Goal: Information Seeking & Learning: Learn about a topic

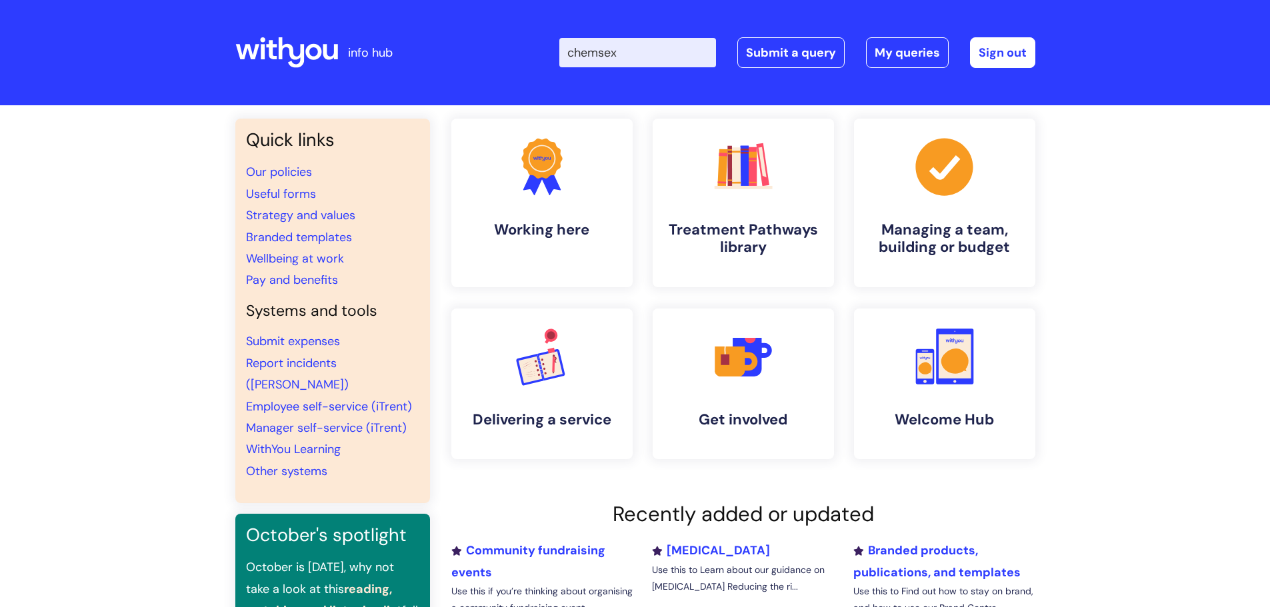
type input "chemsex"
click button "Search" at bounding box center [0, 0] width 0 height 0
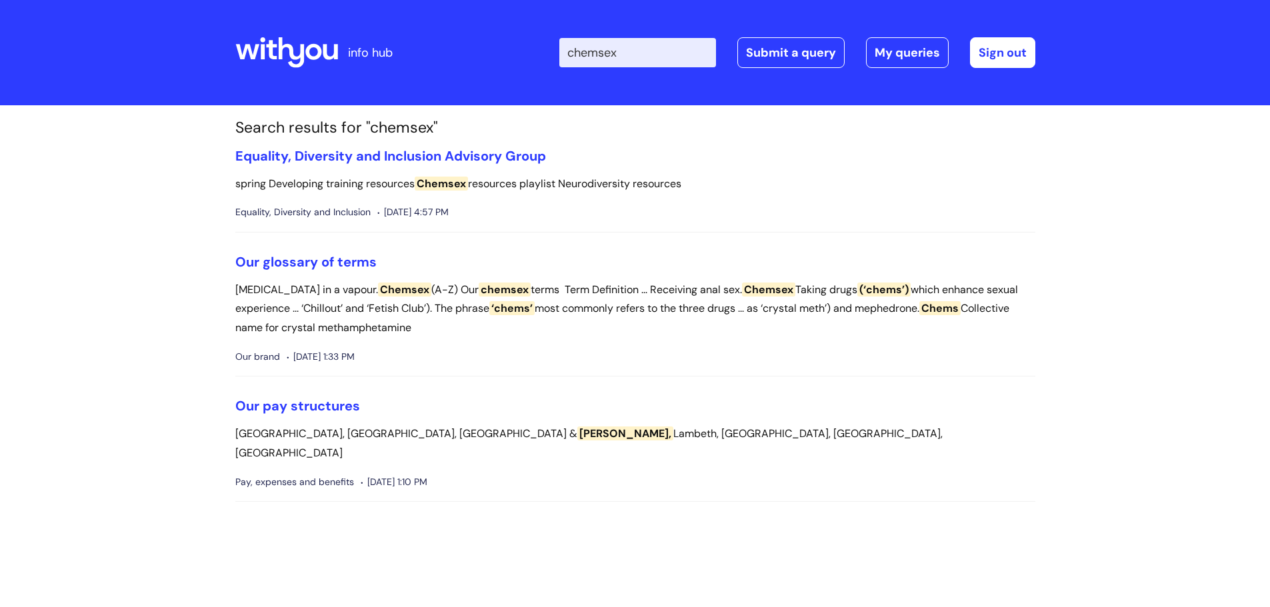
click at [613, 51] on input "chemsex" at bounding box center [637, 52] width 157 height 29
drag, startPoint x: 613, startPoint y: 51, endPoint x: 621, endPoint y: 11, distance: 40.7
click at [613, 51] on input "chemsex" at bounding box center [637, 52] width 157 height 29
type input "site violence"
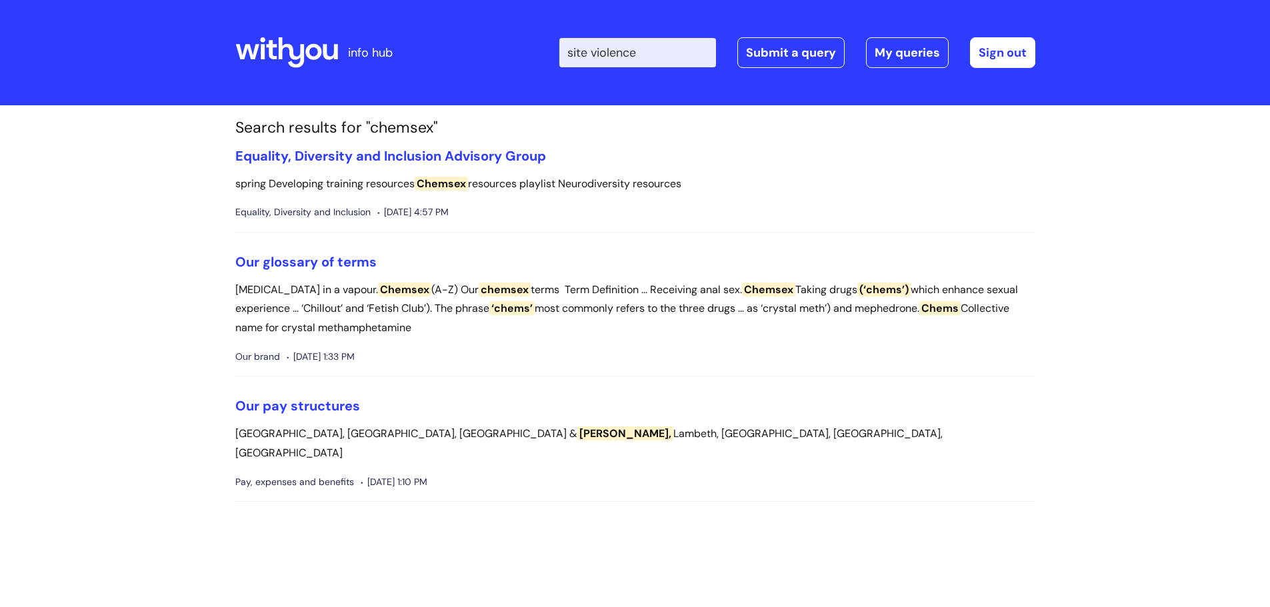
click button "Search" at bounding box center [0, 0] width 0 height 0
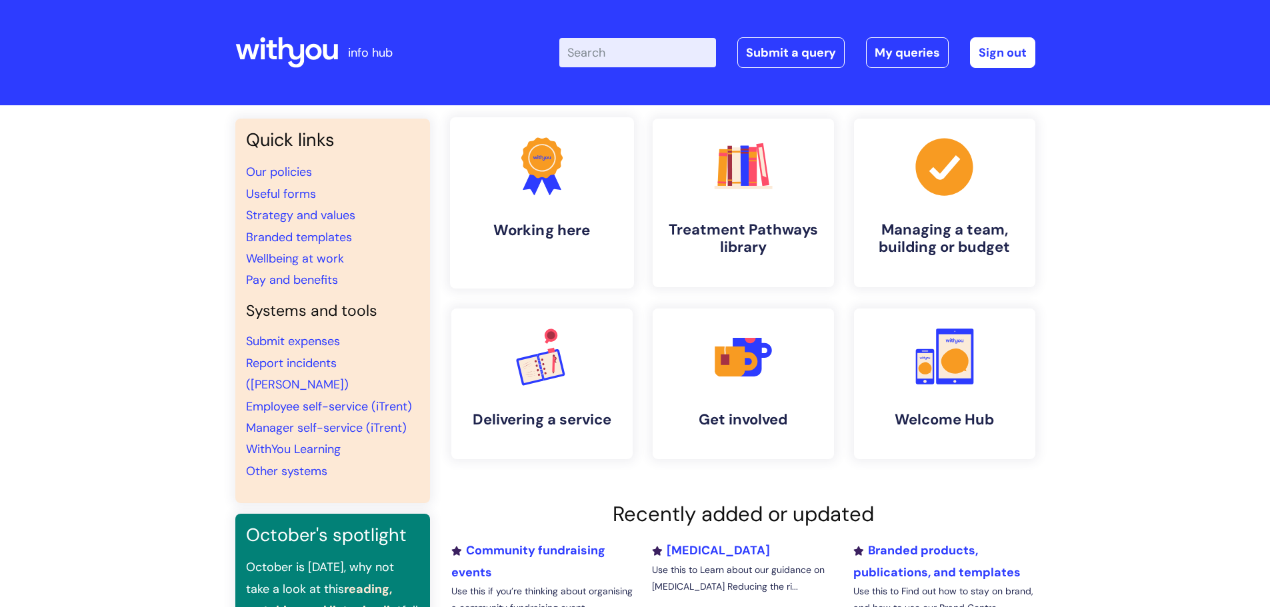
click at [583, 167] on link ".cls-1{fill:#f89b22;}.cls-1,.cls-2,.cls-3{stroke-width:0px;}.cls-2{fill:#2d3cff…" at bounding box center [541, 202] width 184 height 171
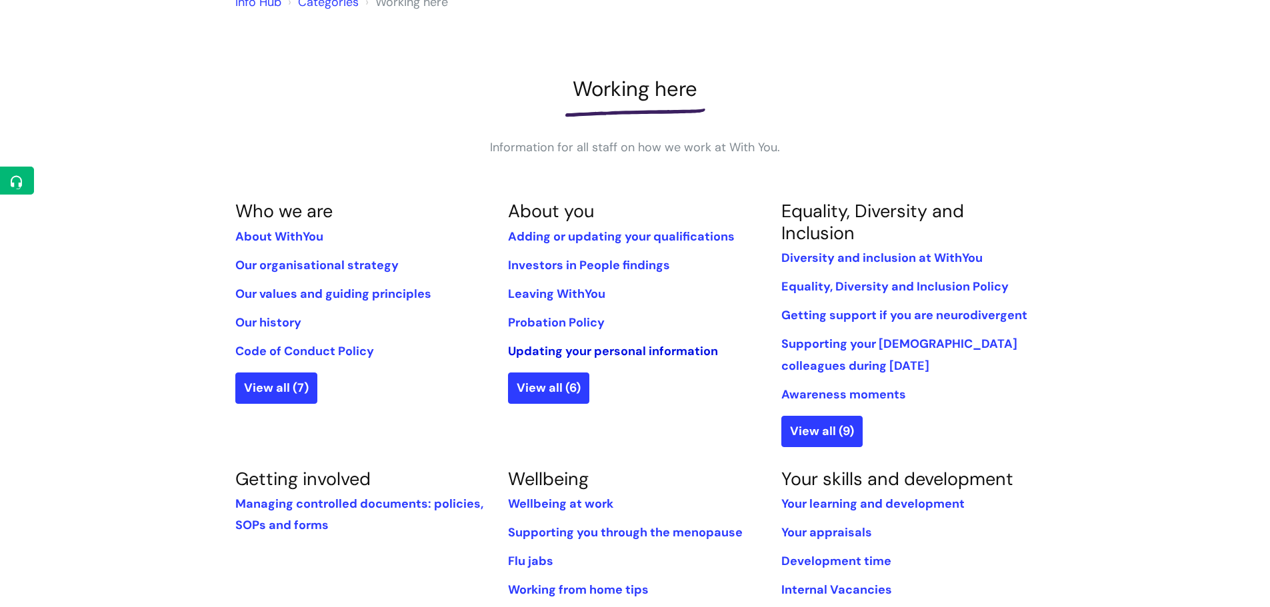
scroll to position [133, 0]
click at [84, 206] on link "View on Helpdesk" at bounding box center [102, 209] width 140 height 25
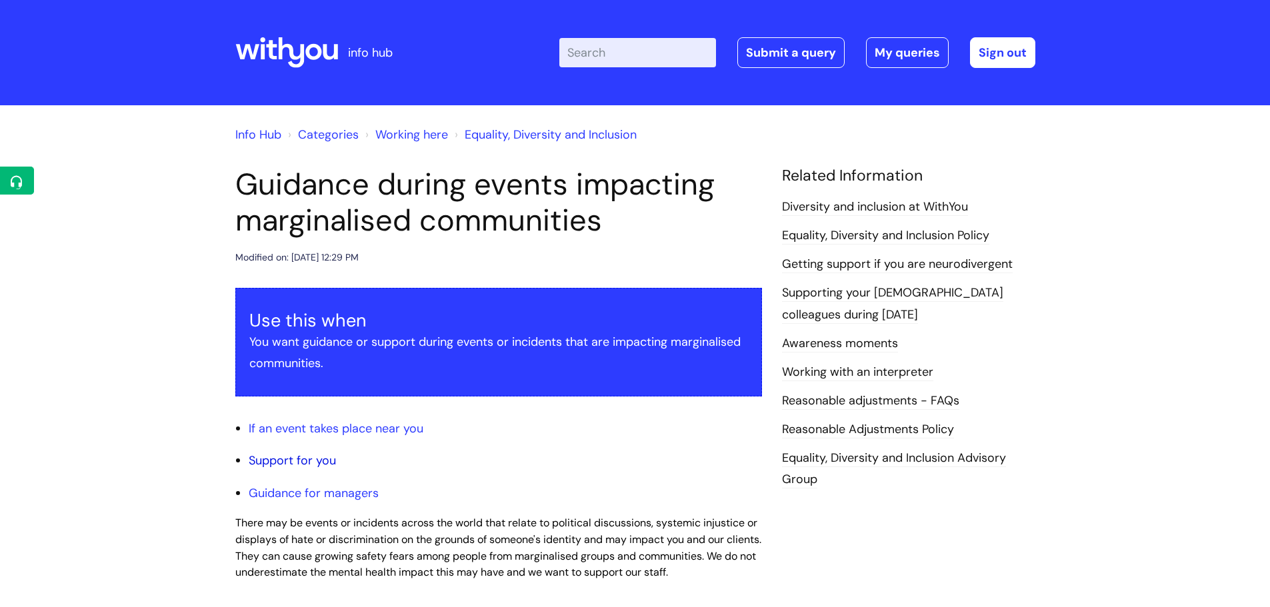
click at [285, 462] on link "Support for you" at bounding box center [292, 461] width 87 height 16
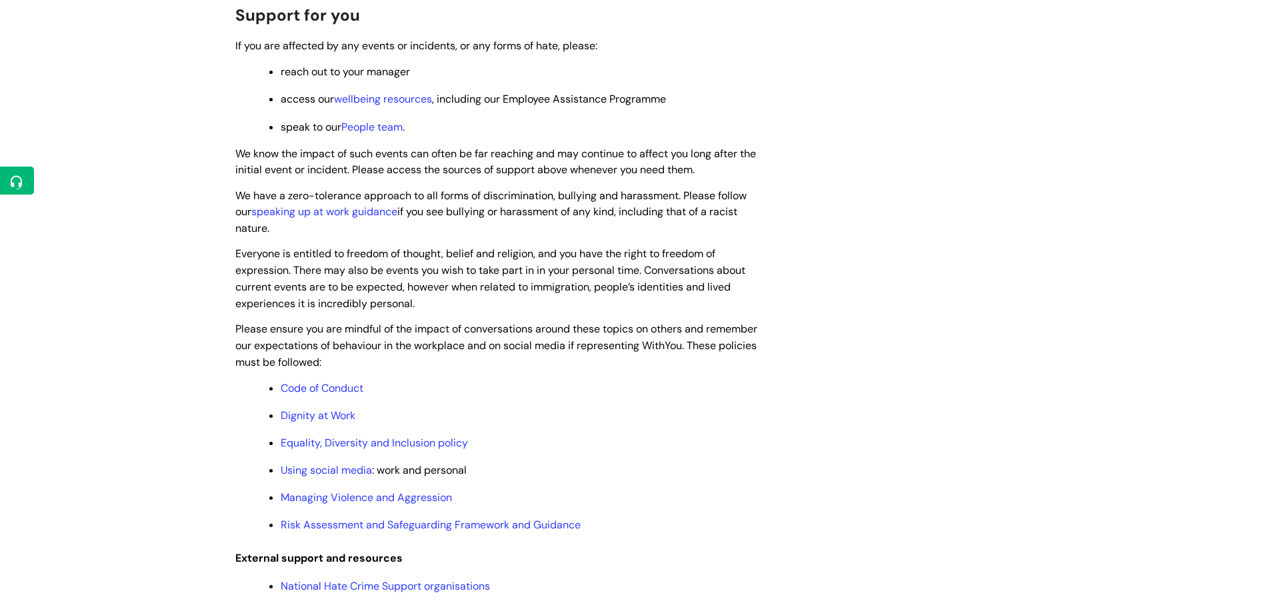
click at [277, 19] on span "Support for you" at bounding box center [297, 15] width 125 height 21
click at [90, 211] on link "Edit Article" at bounding box center [98, 209] width 133 height 25
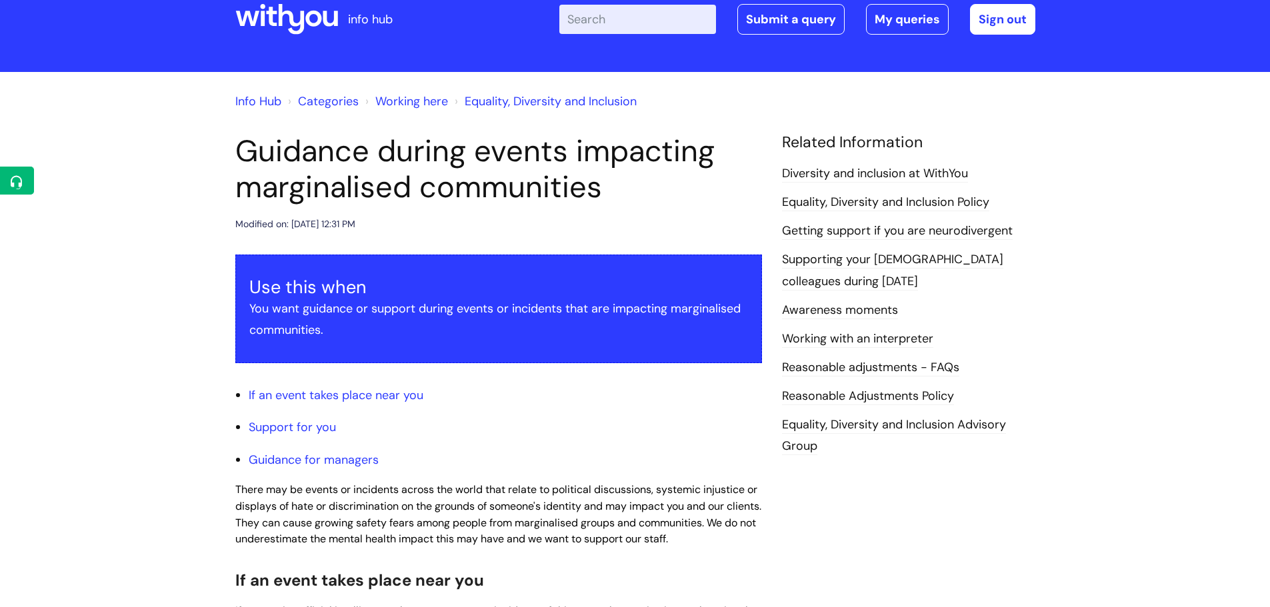
scroll to position [67, 0]
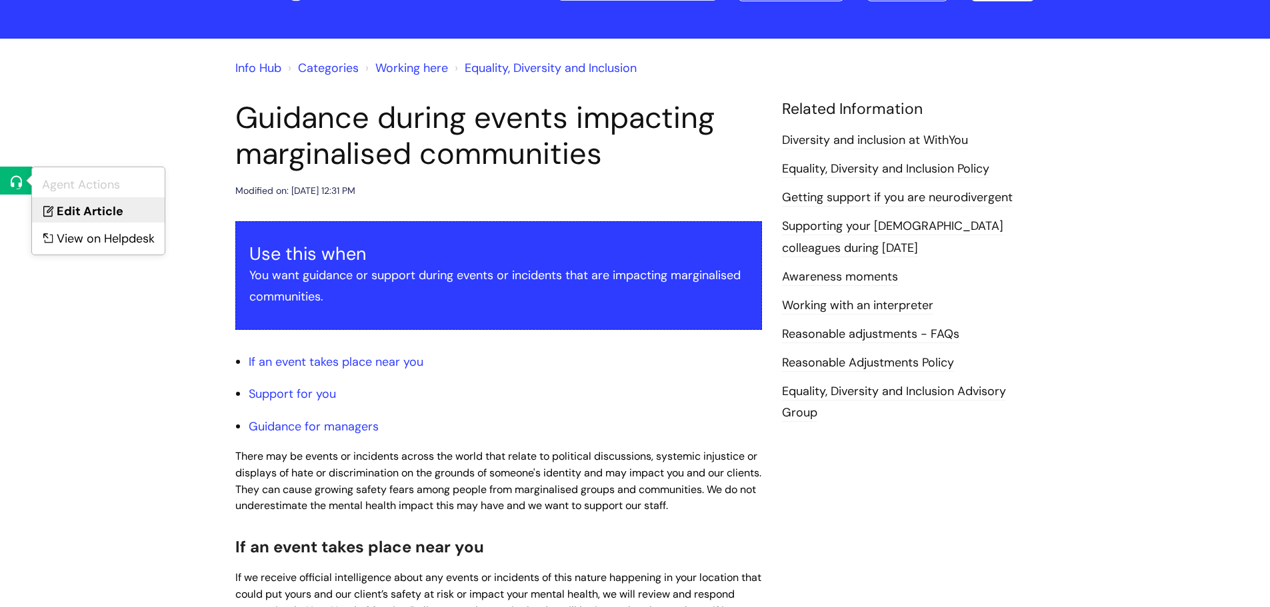
click at [57, 212] on link "Edit Article" at bounding box center [98, 209] width 133 height 25
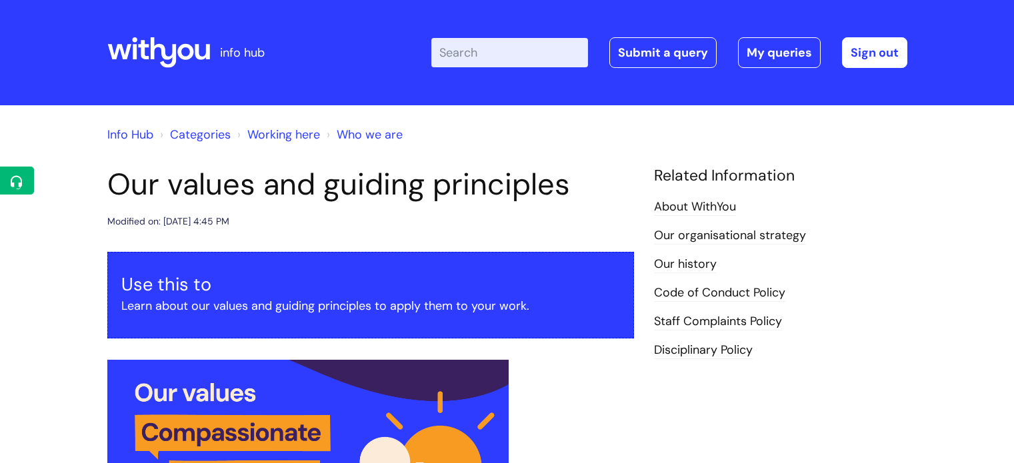
scroll to position [1213, 0]
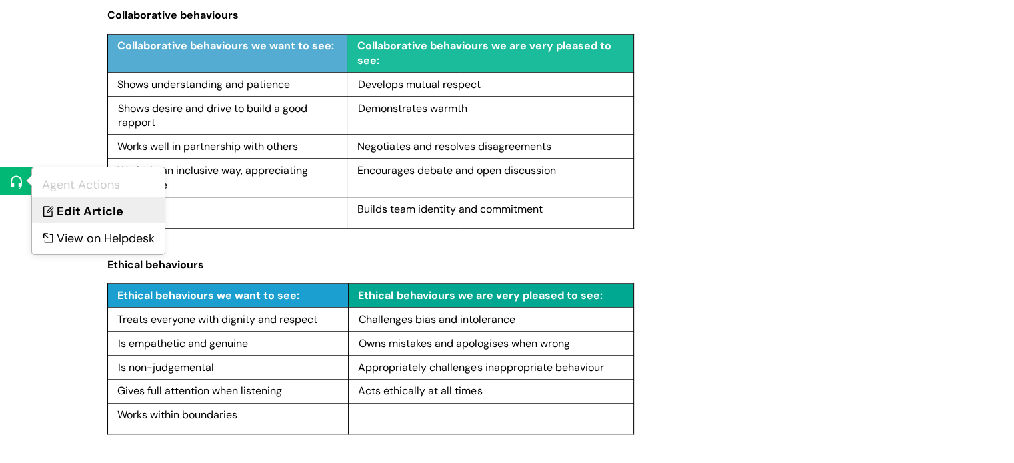
click at [72, 218] on link "Edit Article" at bounding box center [98, 209] width 133 height 25
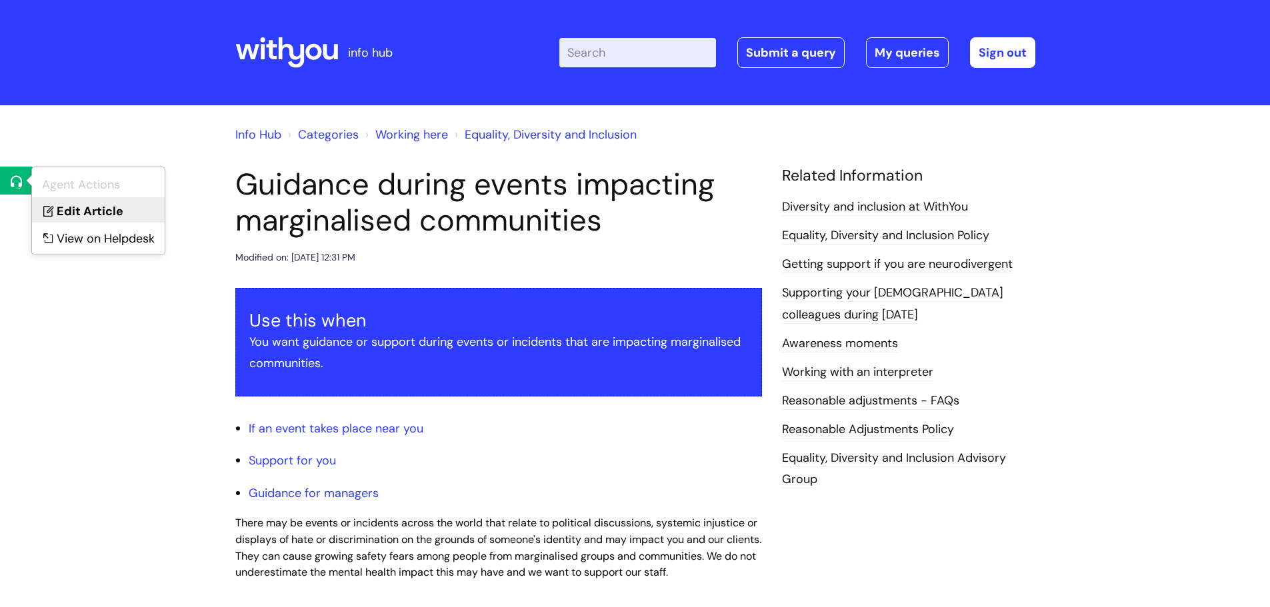
click at [90, 219] on link "Edit Article" at bounding box center [98, 209] width 133 height 25
click at [325, 458] on link "Support for you" at bounding box center [292, 461] width 87 height 16
click at [305, 457] on link "Support for you" at bounding box center [292, 461] width 87 height 16
click at [251, 171] on h1 "Guidance during events impacting marginalised communities" at bounding box center [498, 203] width 527 height 72
click at [263, 464] on link "Support for you" at bounding box center [292, 461] width 87 height 16
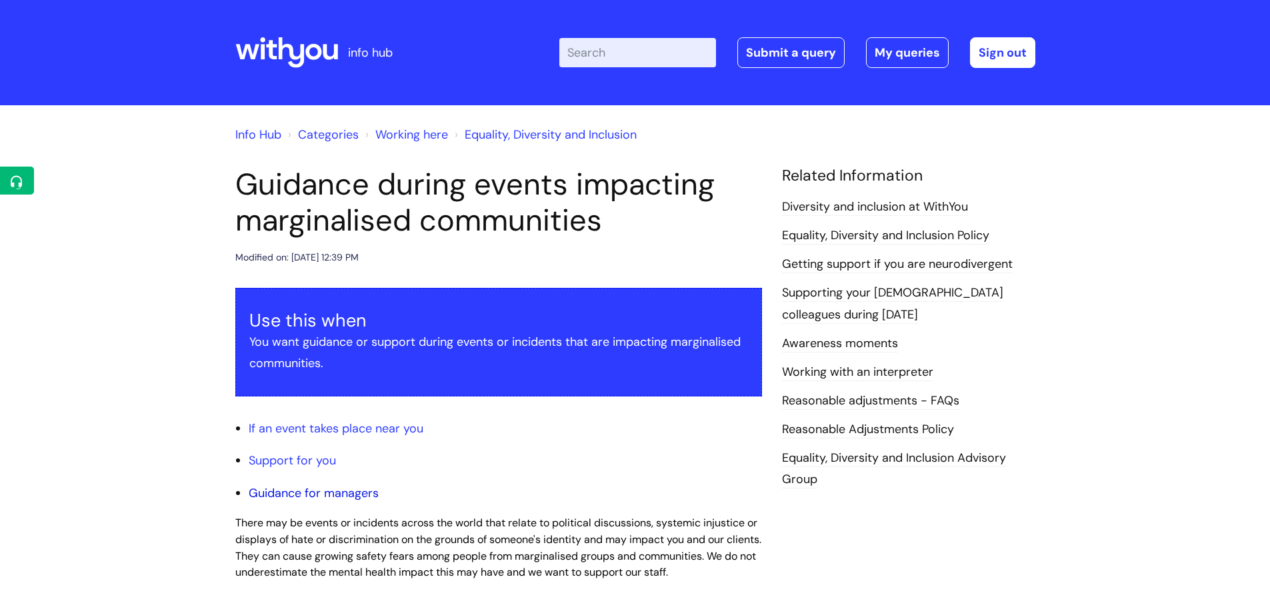
click at [294, 498] on link "Guidance for managers" at bounding box center [314, 493] width 130 height 16
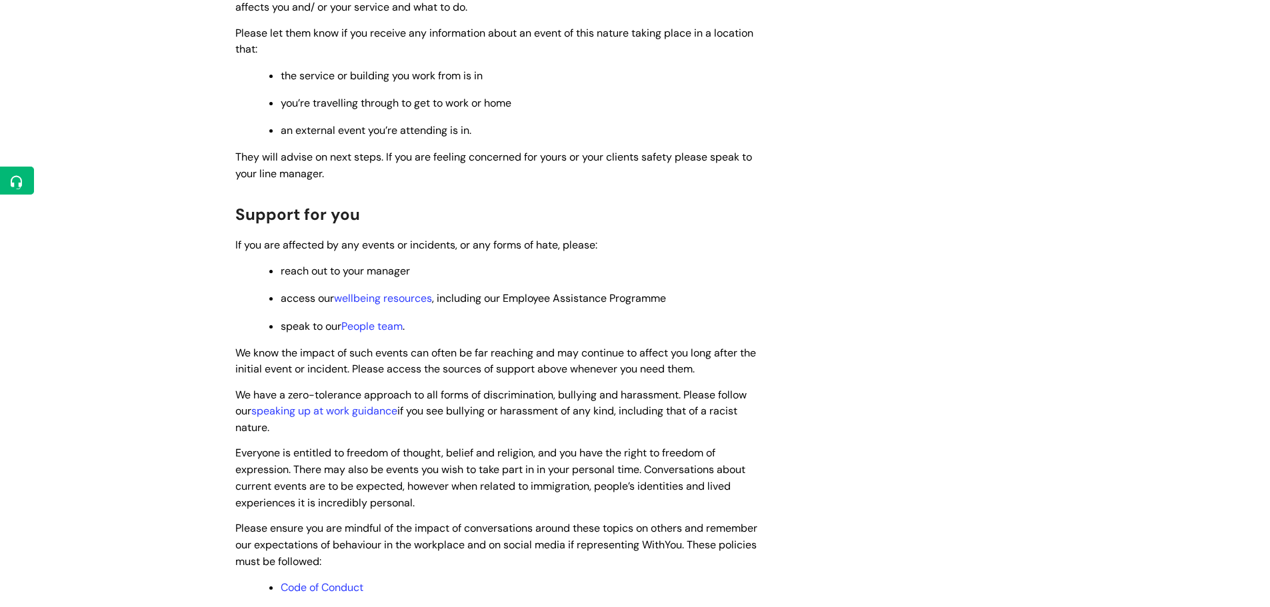
scroll to position [407, 0]
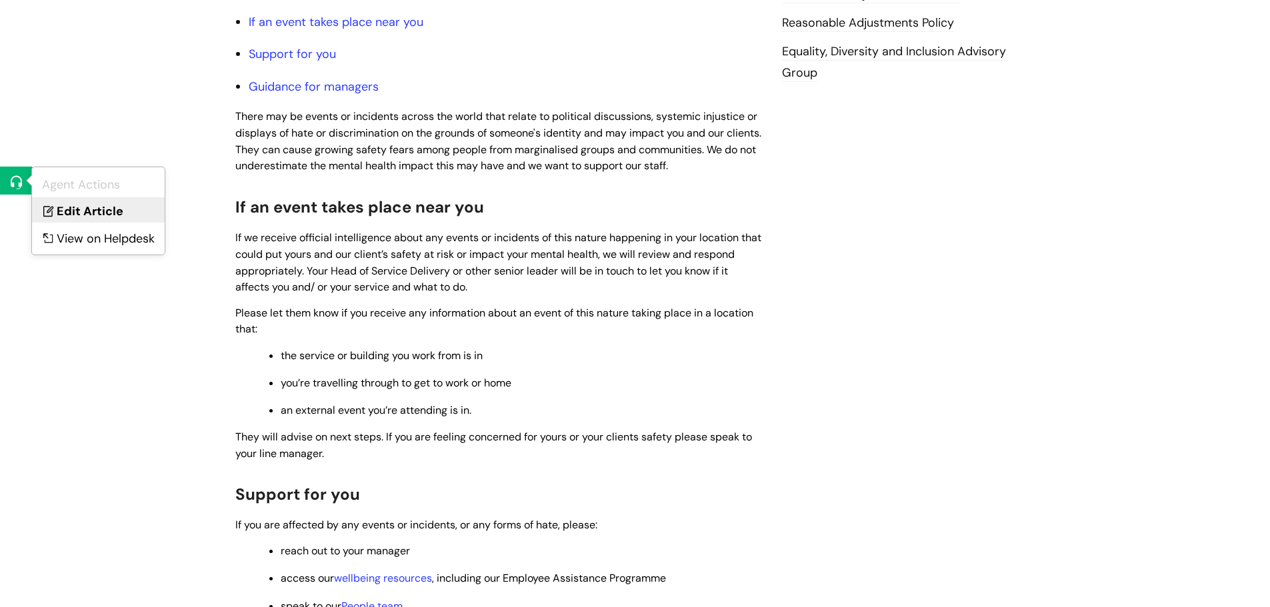
click at [92, 212] on link "Edit Article" at bounding box center [98, 209] width 133 height 25
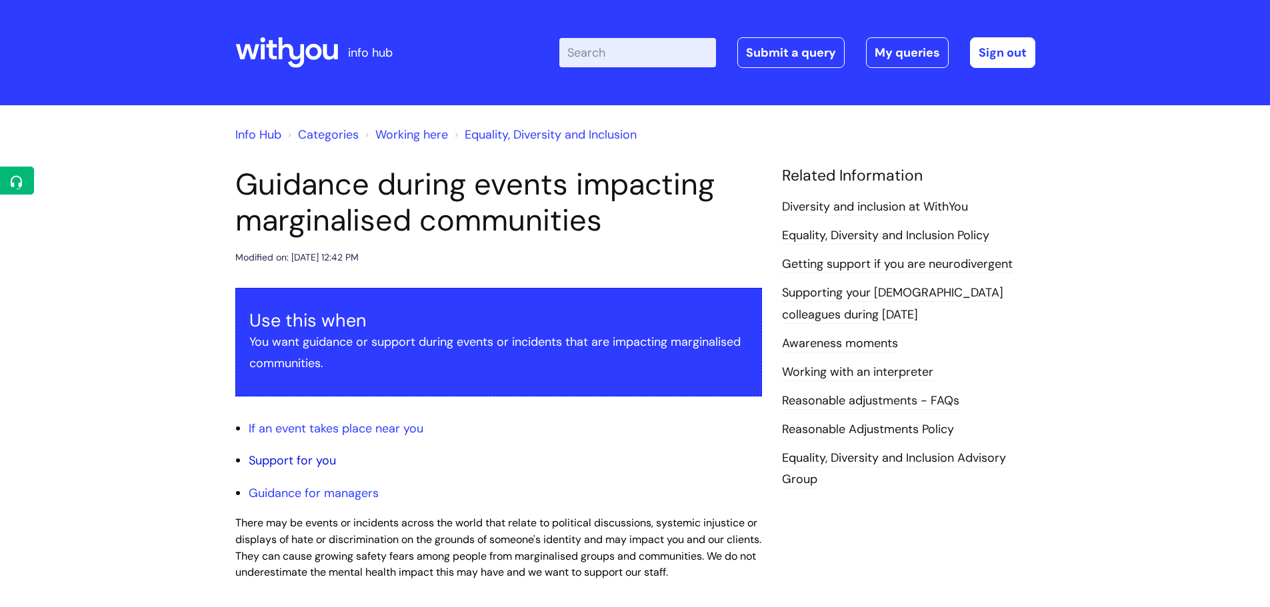
click at [314, 462] on link "Support for you" at bounding box center [292, 461] width 87 height 16
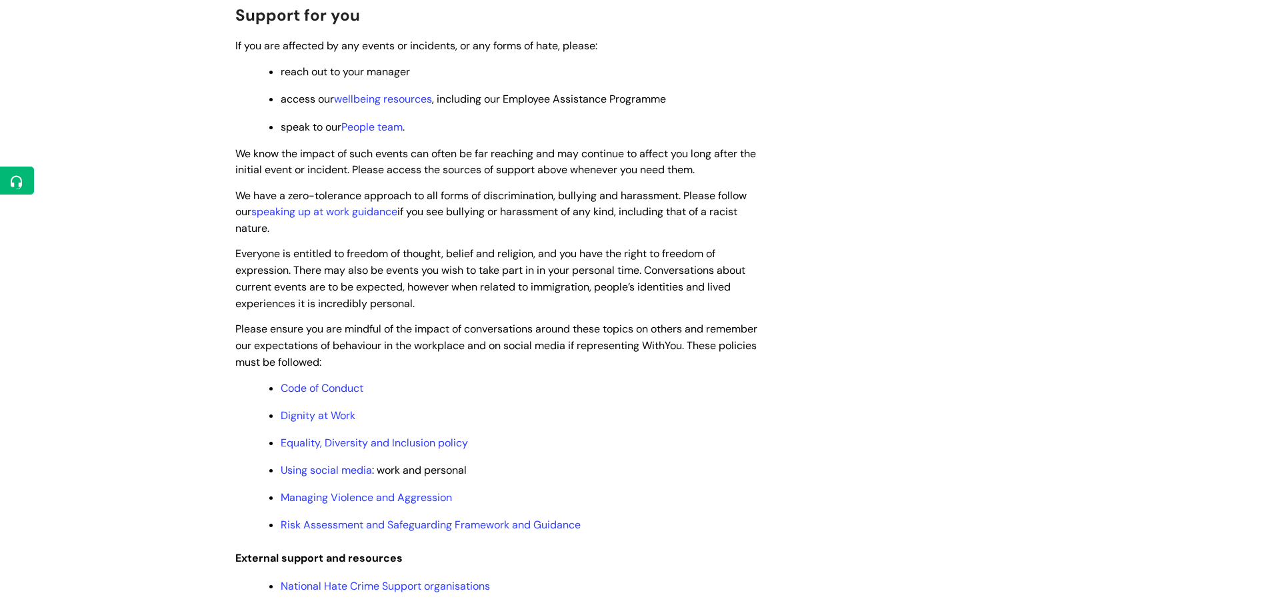
click at [437, 253] on span "Everyone is entitled to freedom of thought, belief and religion, and you have t…" at bounding box center [490, 278] width 510 height 63
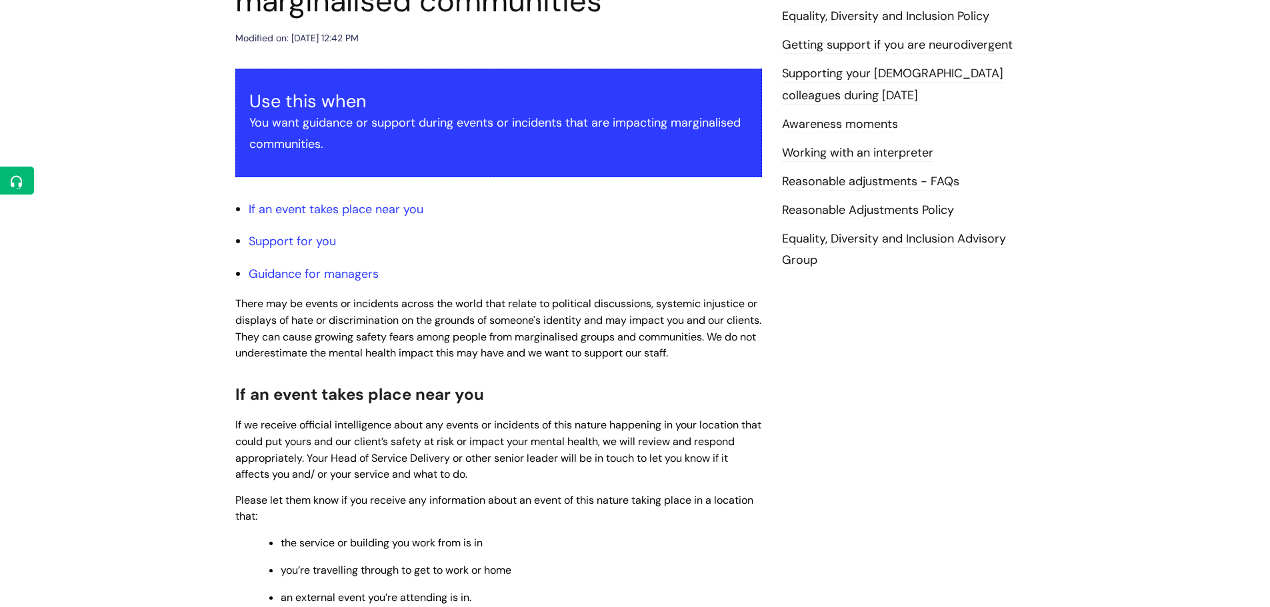
scroll to position [1436, 0]
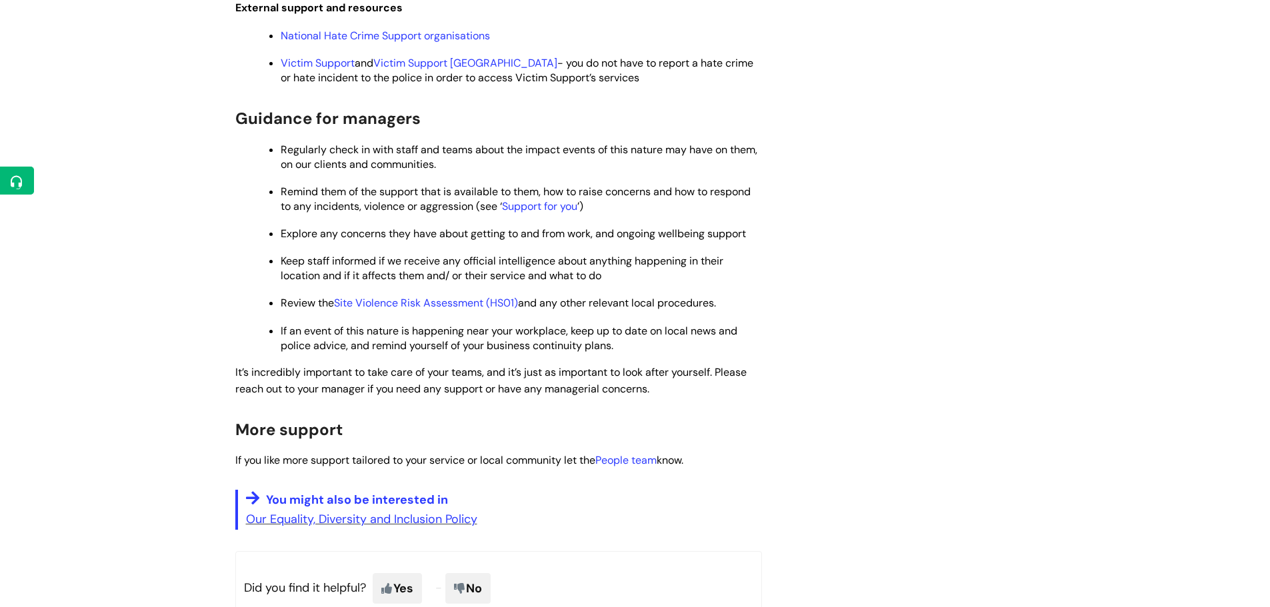
click at [462, 334] on span "If an event of this nature is happening near your workplace, keep up to date on…" at bounding box center [509, 338] width 457 height 29
click at [451, 305] on link "Site Violence Risk Assessment (HS01)" at bounding box center [426, 303] width 184 height 14
